Goal: Information Seeking & Learning: Learn about a topic

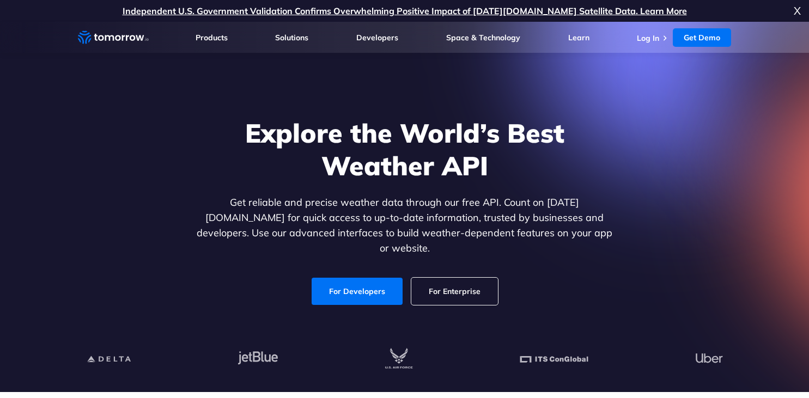
scroll to position [2, 0]
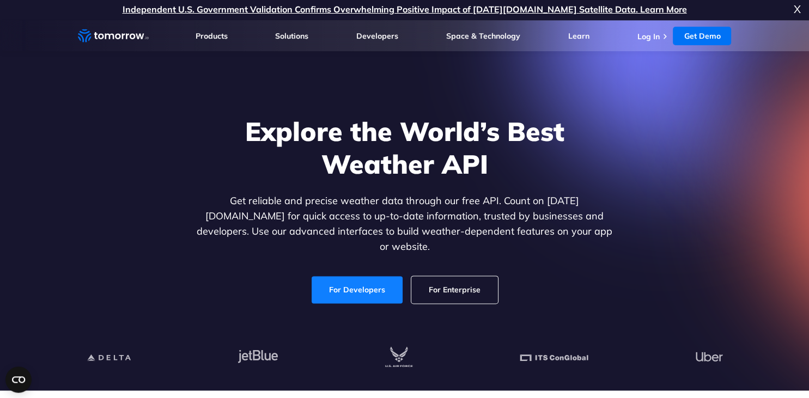
click at [354, 276] on link "For Developers" at bounding box center [356, 289] width 91 height 27
click at [339, 277] on link "For Developers" at bounding box center [356, 289] width 91 height 27
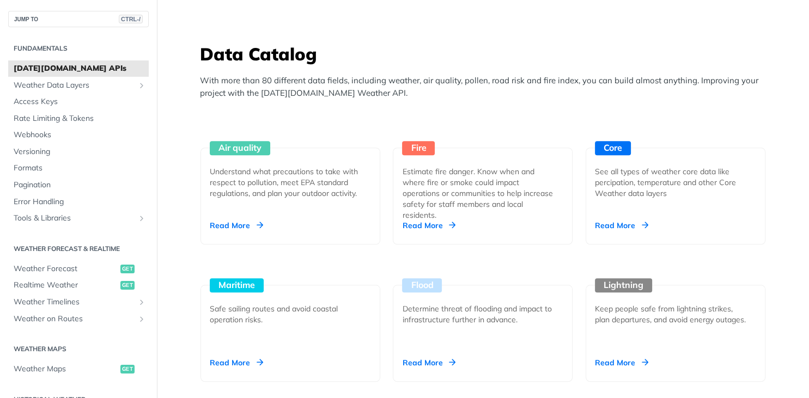
scroll to position [969, 0]
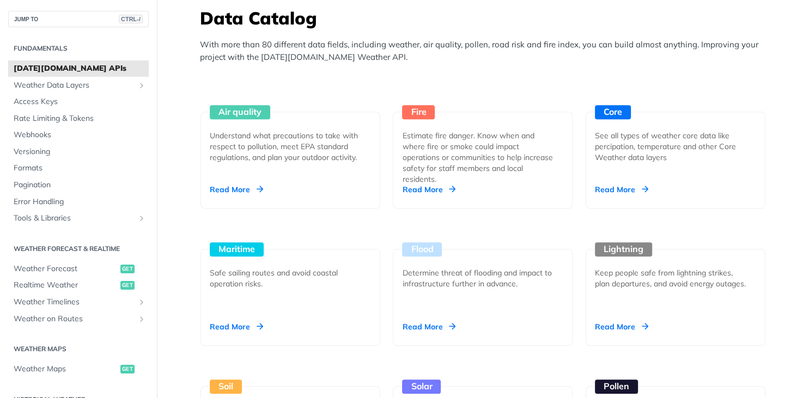
click at [74, 69] on span "[DATE][DOMAIN_NAME] APIs" at bounding box center [80, 68] width 132 height 11
click at [38, 266] on span "Weather Forecast" at bounding box center [66, 269] width 104 height 11
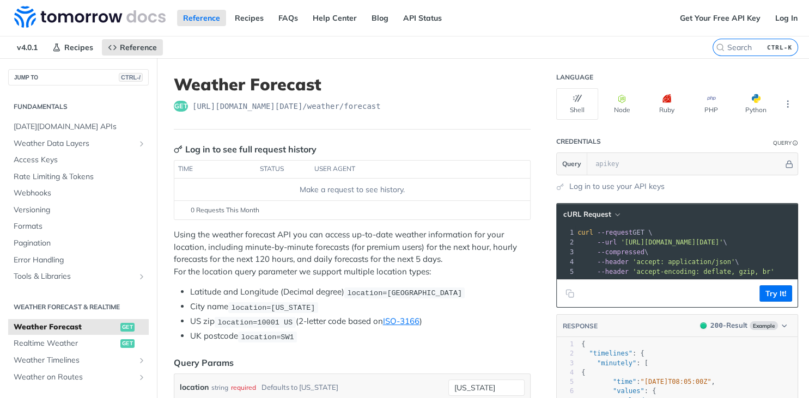
scroll to position [4, 0]
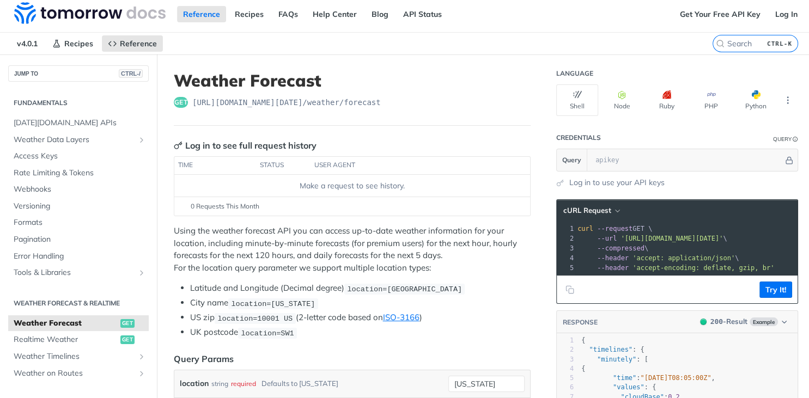
click at [274, 164] on th "status" at bounding box center [283, 165] width 54 height 17
drag, startPoint x: 394, startPoint y: 101, endPoint x: 191, endPoint y: 100, distance: 203.1
click at [191, 100] on div "get [URL][DOMAIN_NAME][DATE] /weather/forecast" at bounding box center [352, 102] width 357 height 11
copy span "[URL][DOMAIN_NAME][DATE] /weather/forecast"
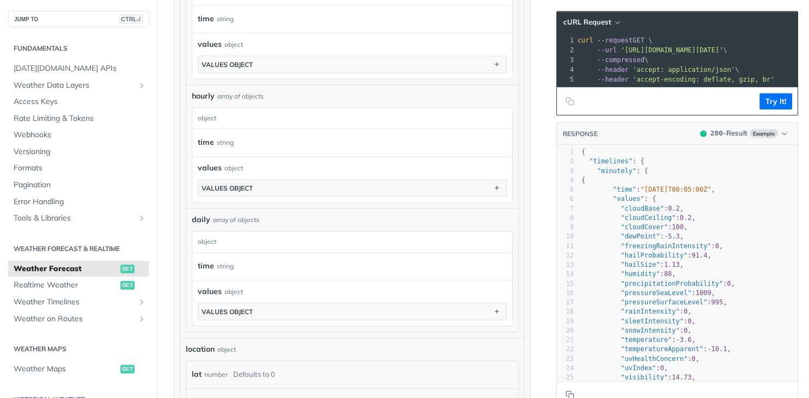
scroll to position [732, 0]
click at [66, 286] on span "Realtime Weather" at bounding box center [66, 285] width 104 height 11
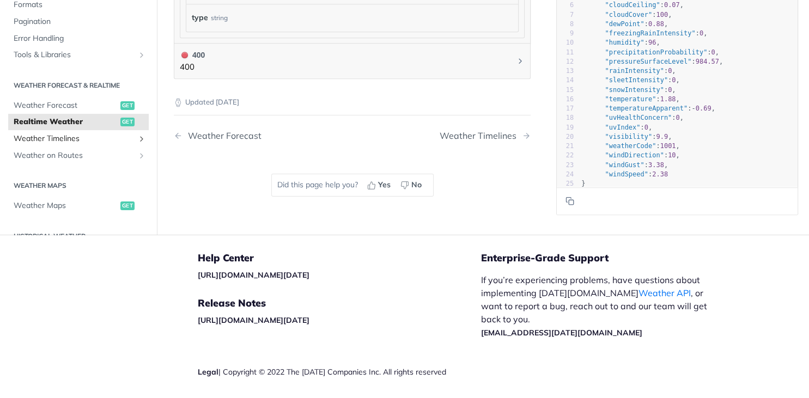
scroll to position [803, 0]
click at [62, 102] on span "Weather Forecast" at bounding box center [66, 106] width 104 height 11
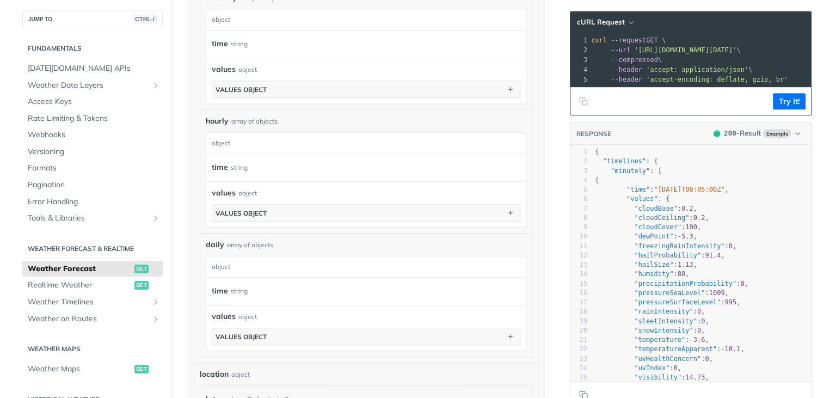
scroll to position [702, 0]
